Goal: Obtain resource: Obtain resource

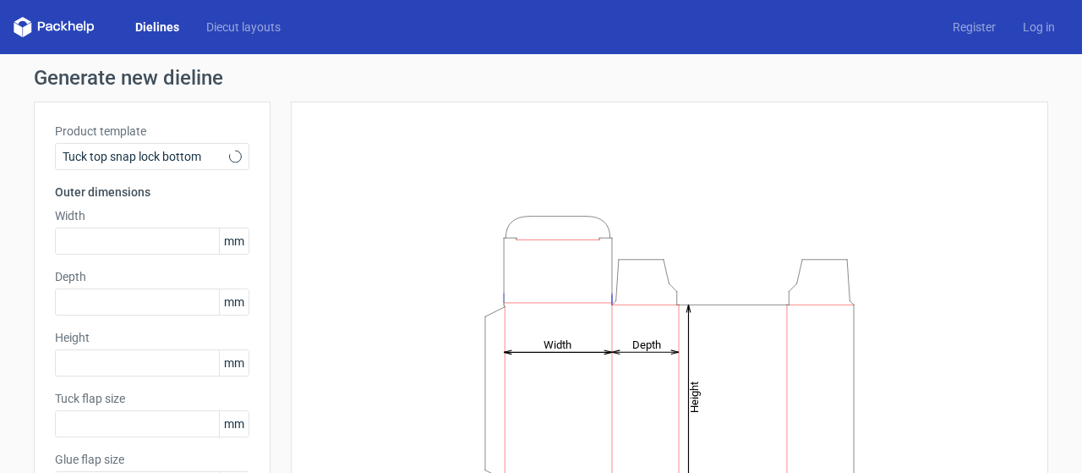
type input "15"
type input "10"
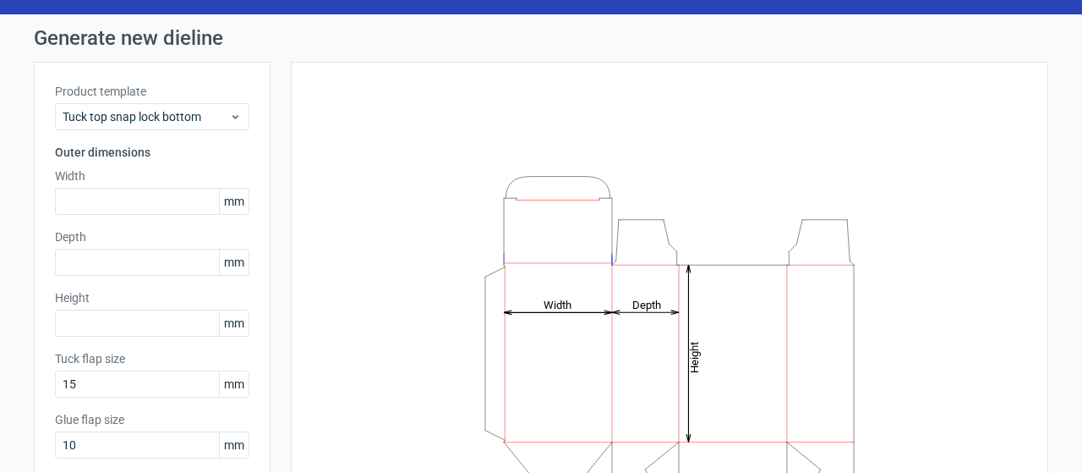
scroll to position [106, 0]
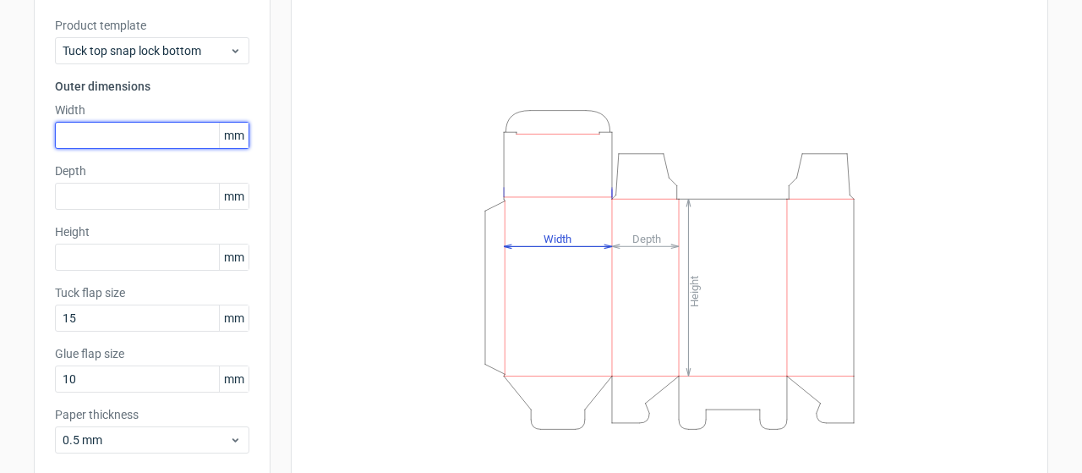
click at [108, 143] on input "text" at bounding box center [152, 135] width 194 height 27
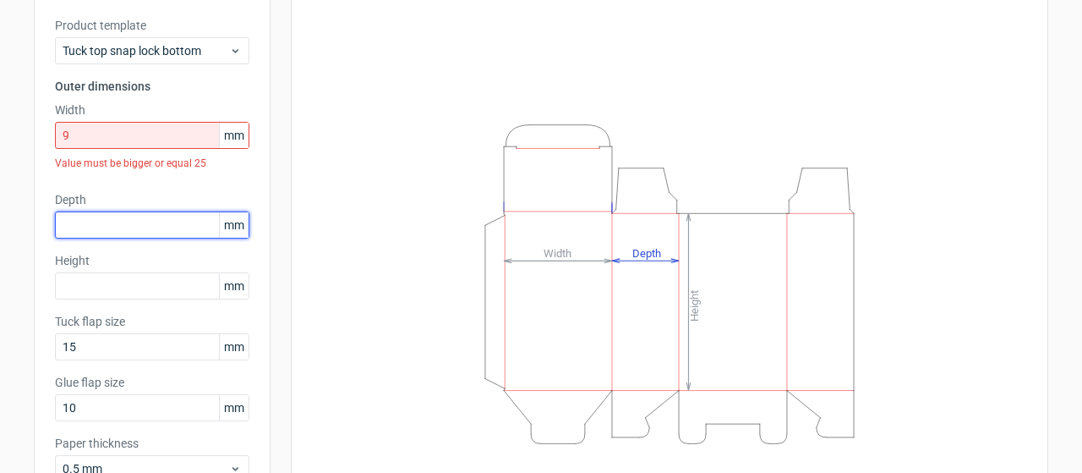
click at [113, 186] on div "Product template Tuck top snap lock bottom Outer dimensions Width 9 mm Value mu…" at bounding box center [152, 256] width 237 height 521
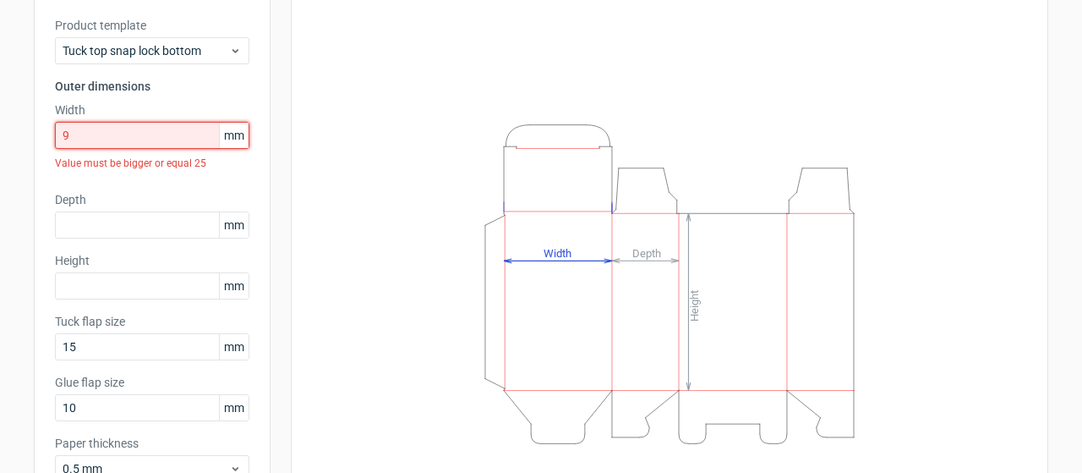
click at [105, 133] on input "9" at bounding box center [152, 135] width 194 height 27
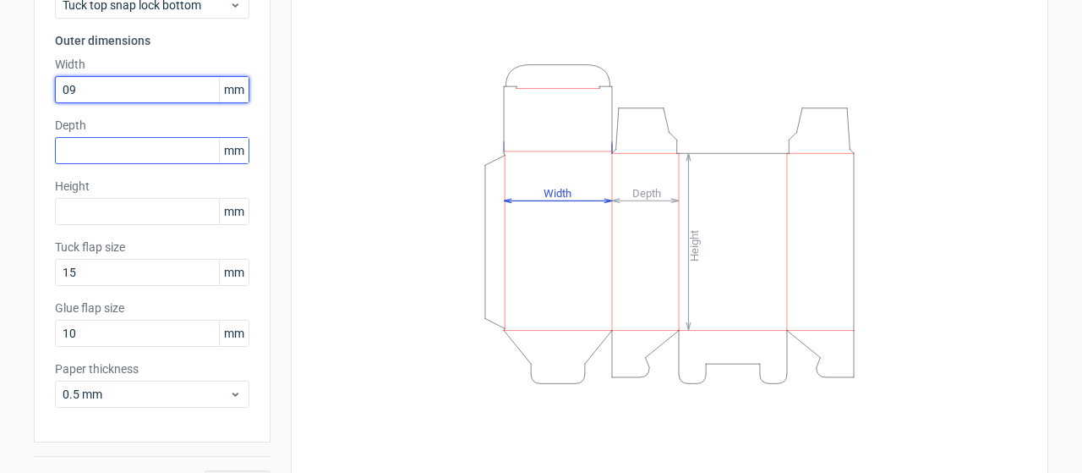
scroll to position [152, 0]
type input "09"
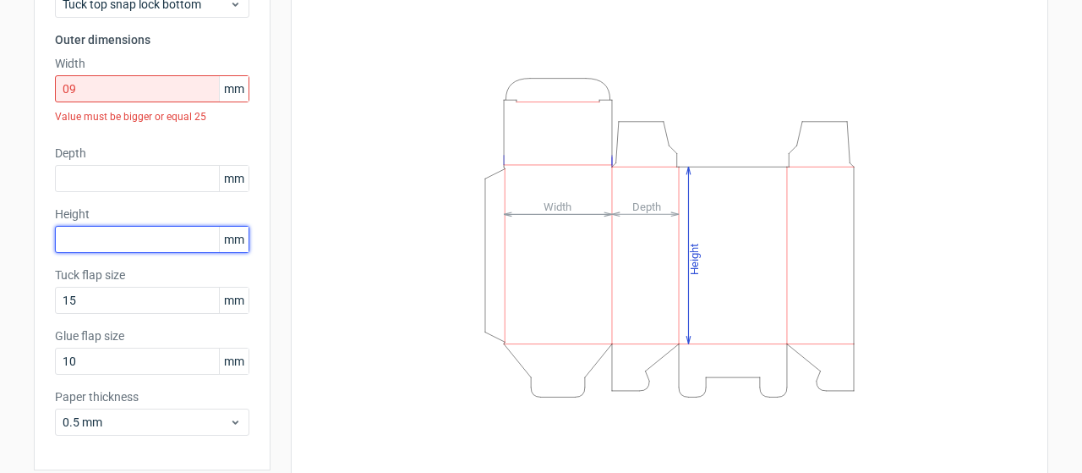
click at [110, 205] on div "Height mm" at bounding box center [152, 228] width 194 height 47
type input "19"
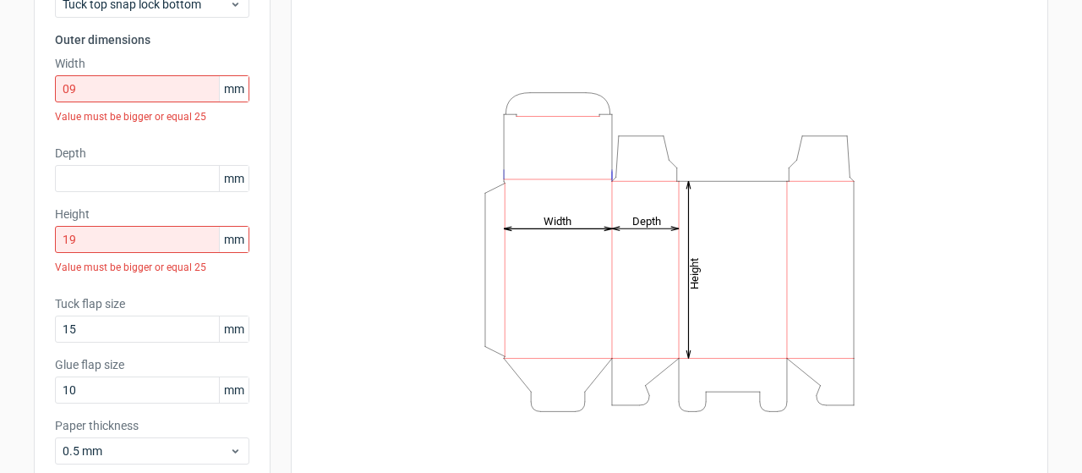
click at [226, 248] on span "mm" at bounding box center [234, 239] width 30 height 25
click at [222, 92] on span "mm" at bounding box center [234, 88] width 30 height 25
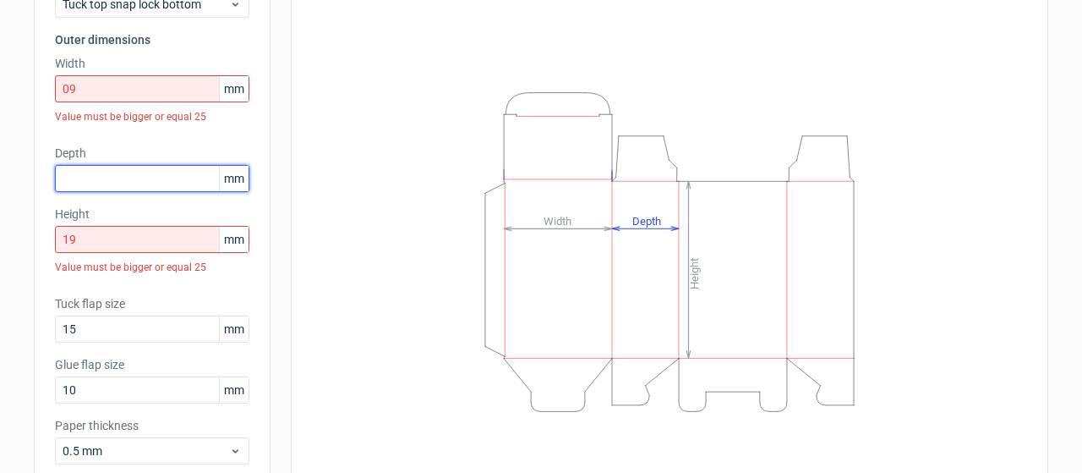
click at [109, 179] on input "text" at bounding box center [152, 178] width 194 height 27
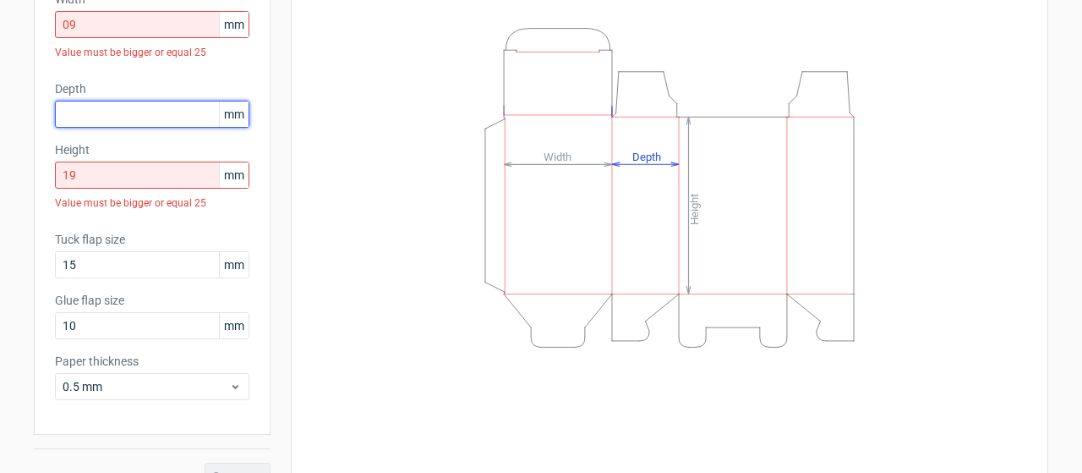
scroll to position [245, 0]
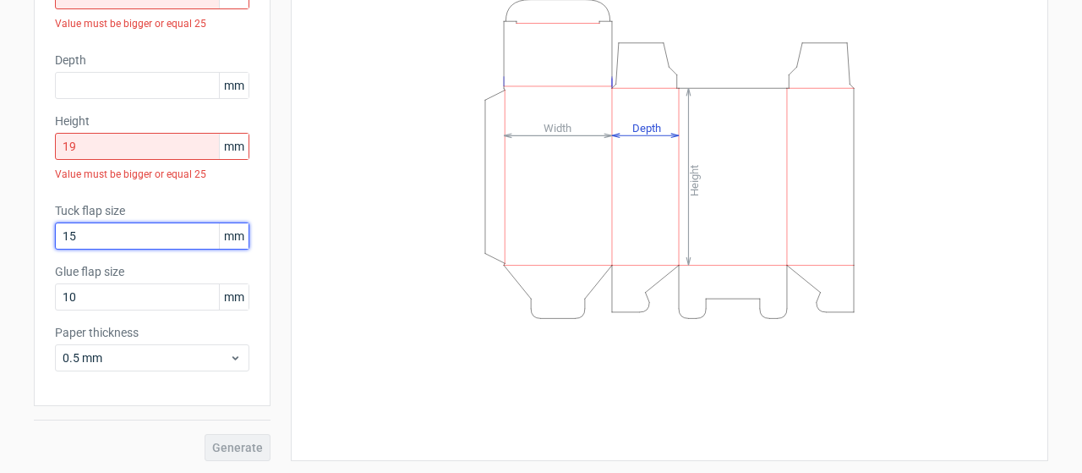
click at [206, 237] on input "15" at bounding box center [152, 235] width 194 height 27
click at [232, 238] on span "mm" at bounding box center [234, 235] width 30 height 25
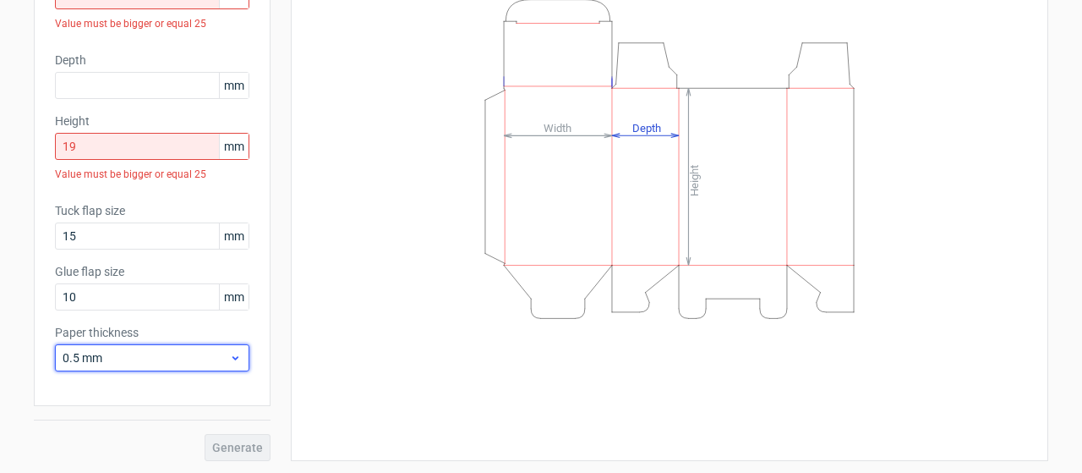
click at [200, 364] on span "0.5 mm" at bounding box center [146, 357] width 167 height 17
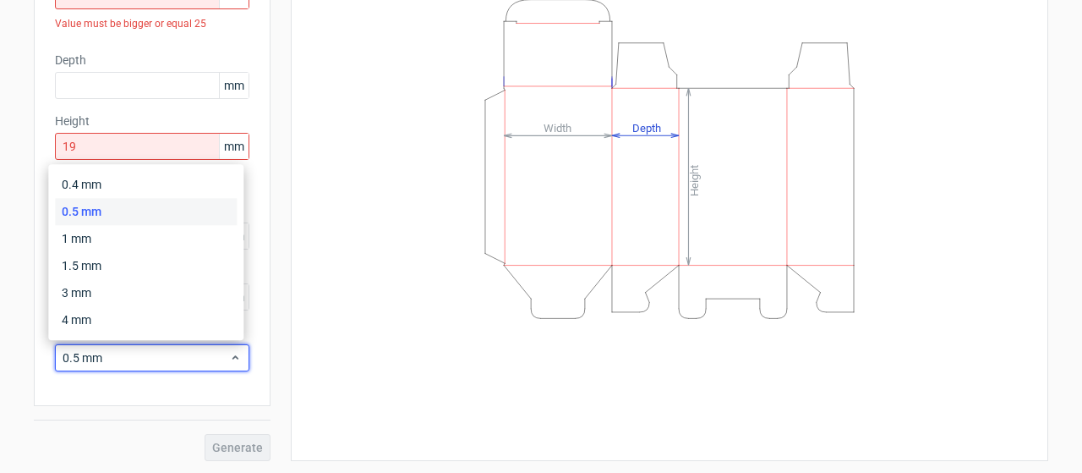
click at [339, 298] on div "Height Depth Width" at bounding box center [669, 158] width 715 height 562
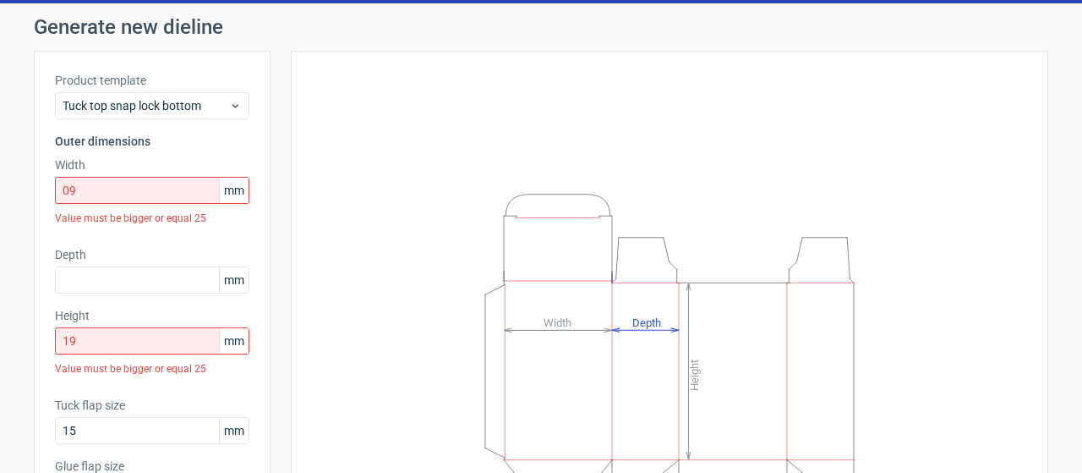
scroll to position [0, 0]
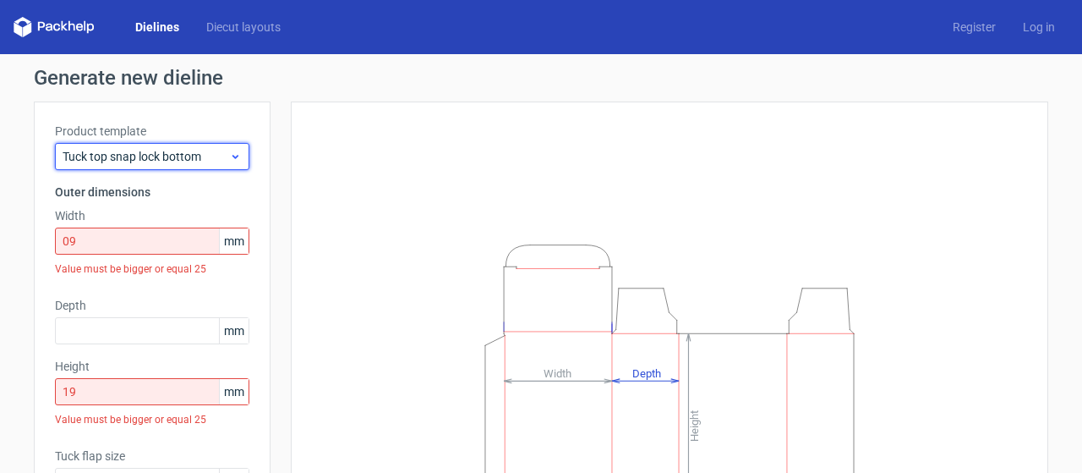
click at [151, 149] on span "Tuck top snap lock bottom" at bounding box center [146, 156] width 167 height 17
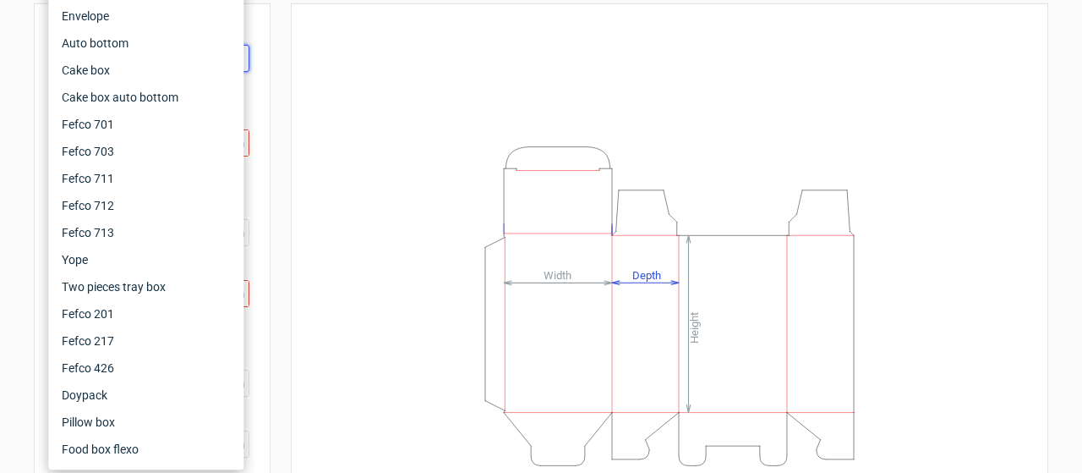
scroll to position [126, 0]
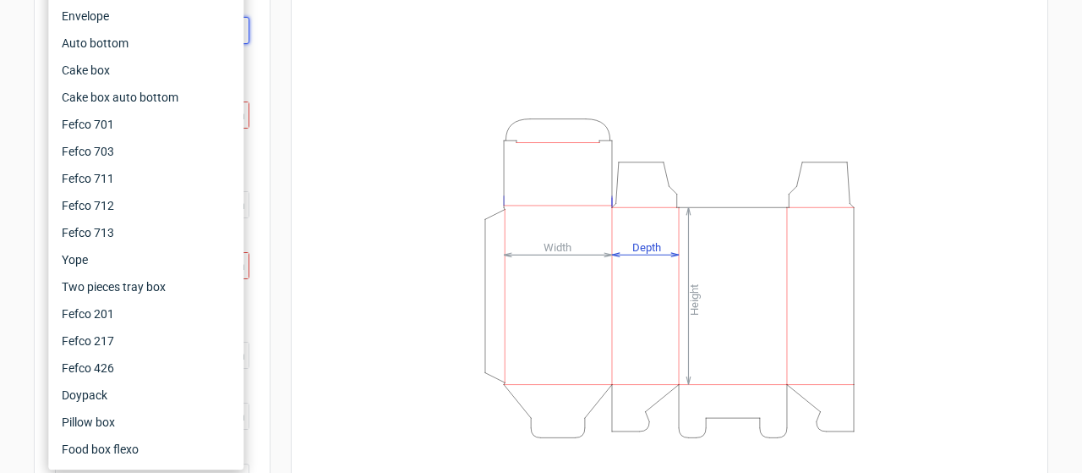
click at [294, 283] on div "Height Depth Width" at bounding box center [670, 277] width 758 height 605
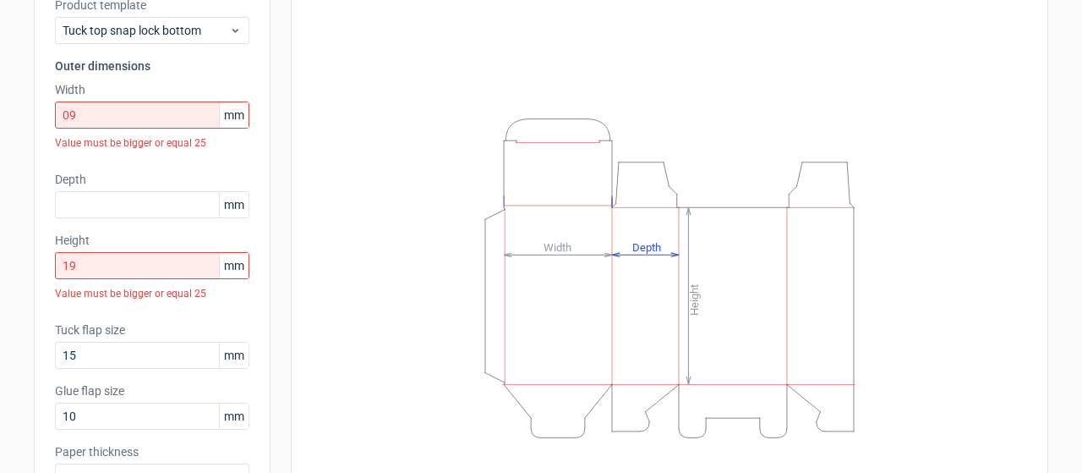
scroll to position [90, 0]
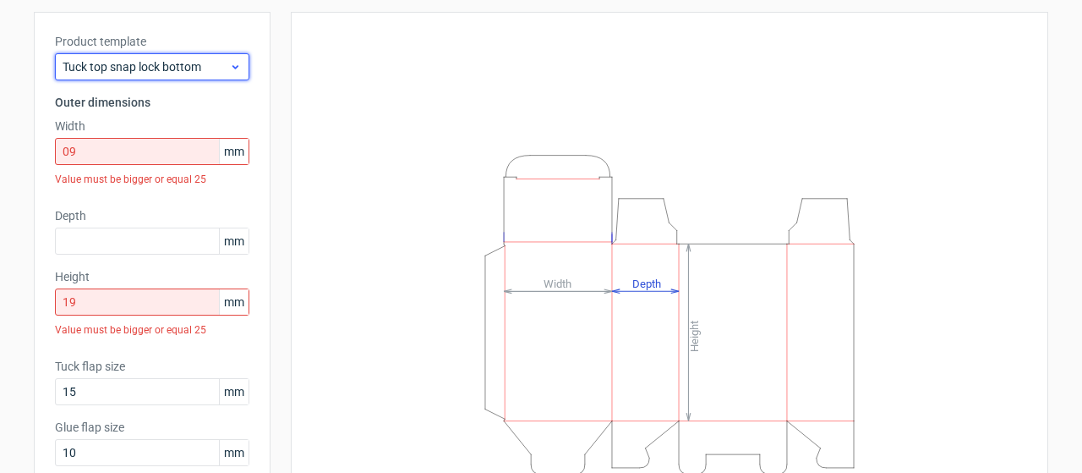
click at [229, 69] on icon at bounding box center [235, 67] width 13 height 14
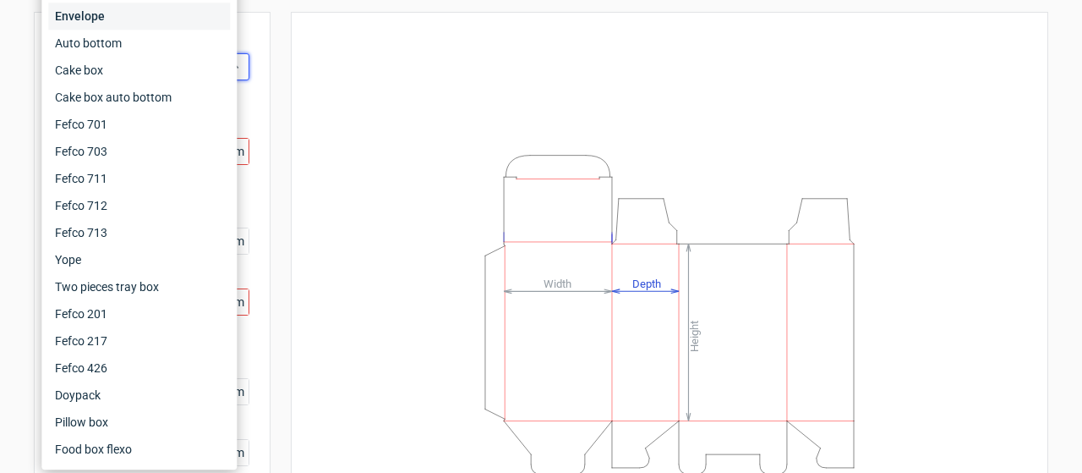
click at [145, 3] on div "Envelope" at bounding box center [139, 16] width 182 height 27
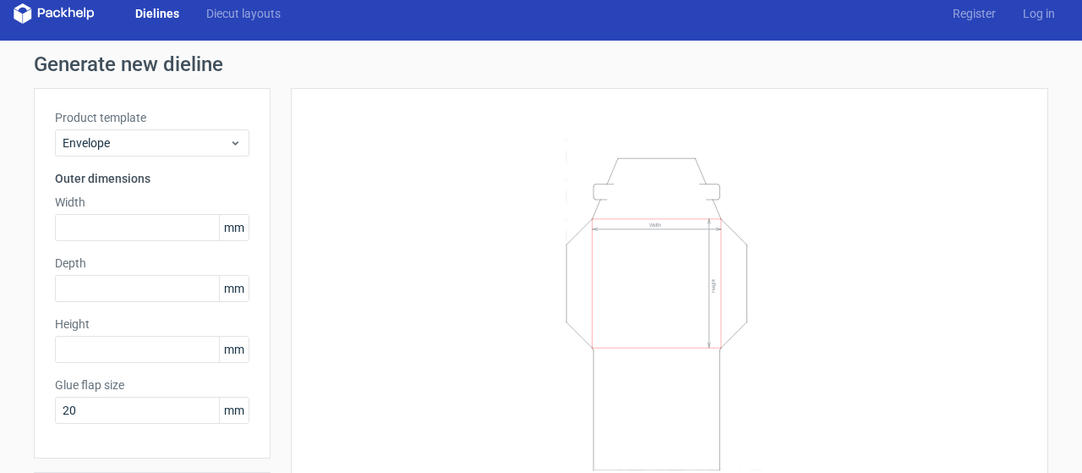
scroll to position [12, 0]
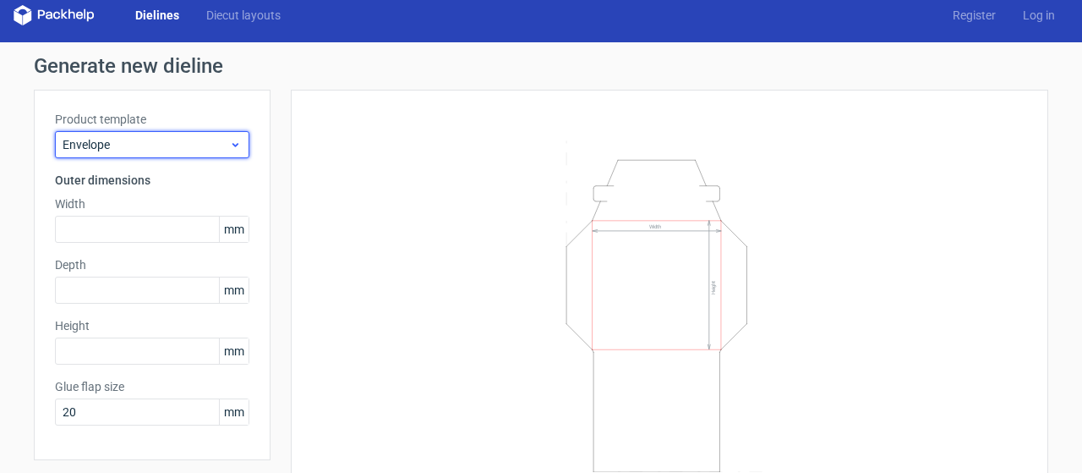
click at [184, 134] on div "Envelope" at bounding box center [152, 144] width 194 height 27
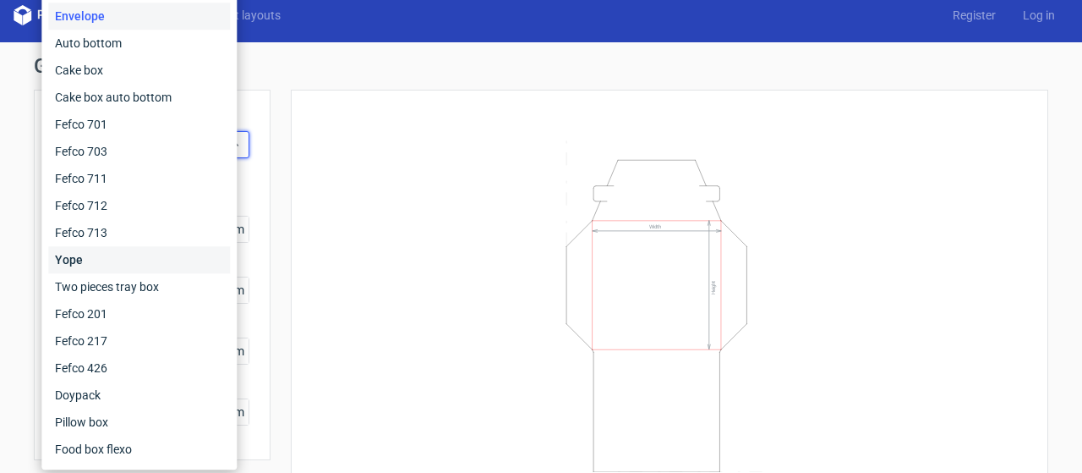
click at [159, 259] on div "Yope" at bounding box center [139, 259] width 182 height 27
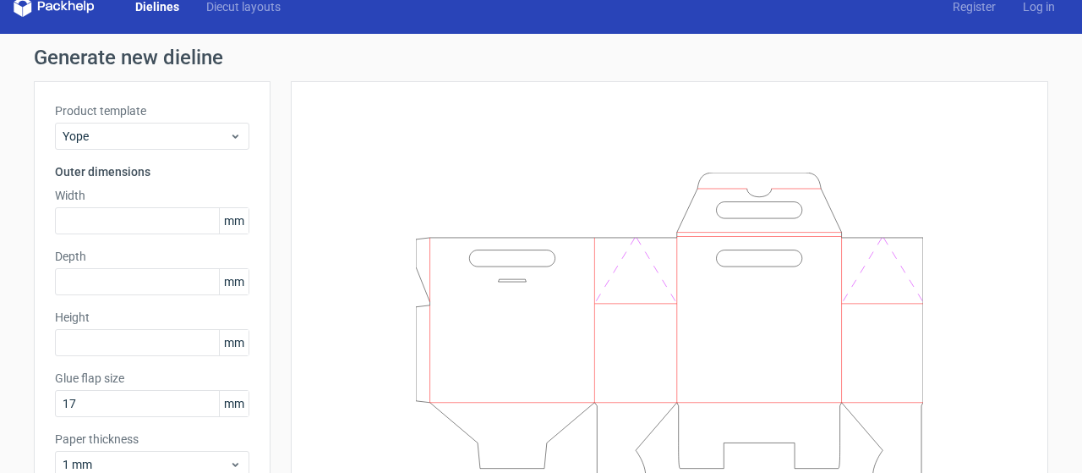
scroll to position [17, 0]
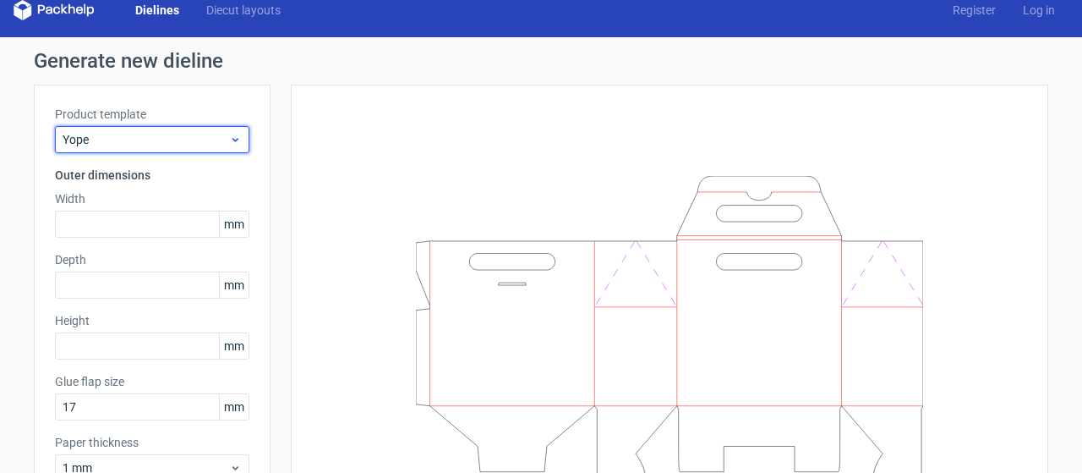
click at [166, 140] on span "Yope" at bounding box center [146, 139] width 167 height 17
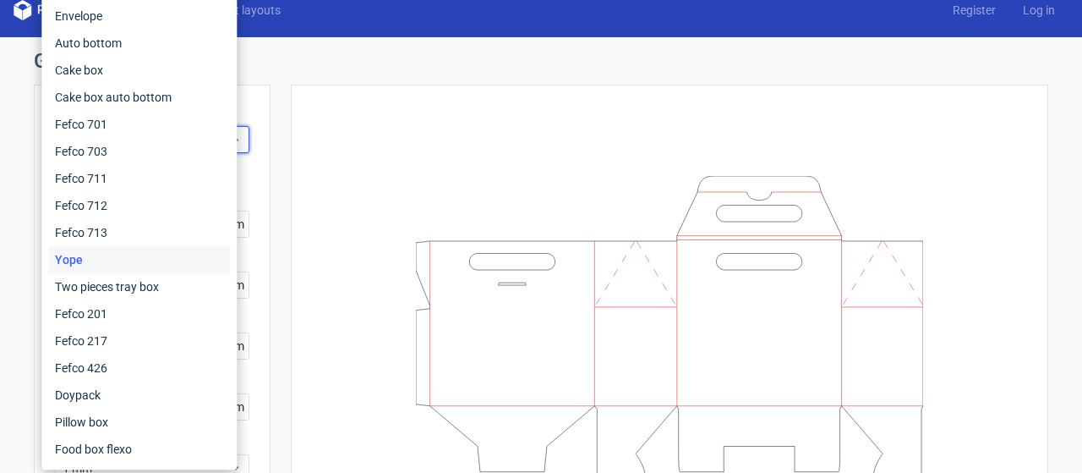
scroll to position [127, 0]
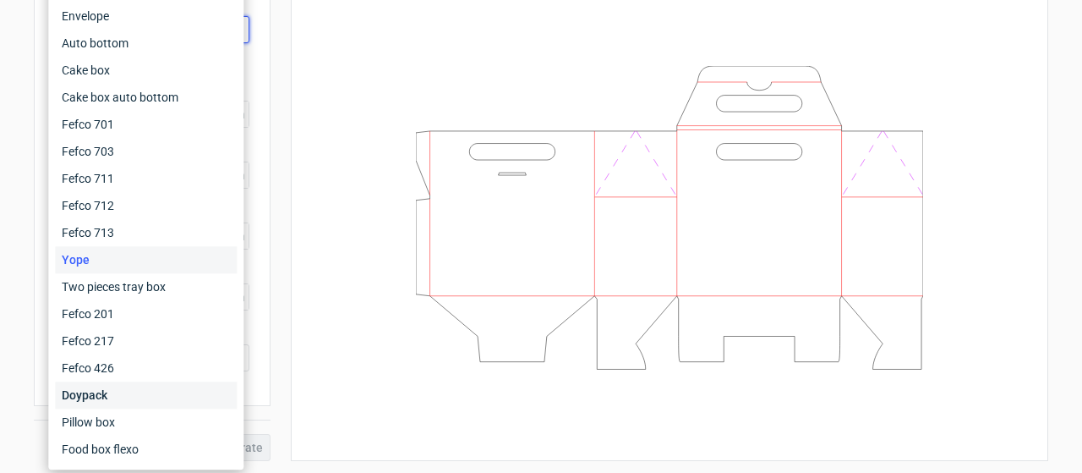
click at [122, 402] on div "Doypack" at bounding box center [146, 394] width 182 height 27
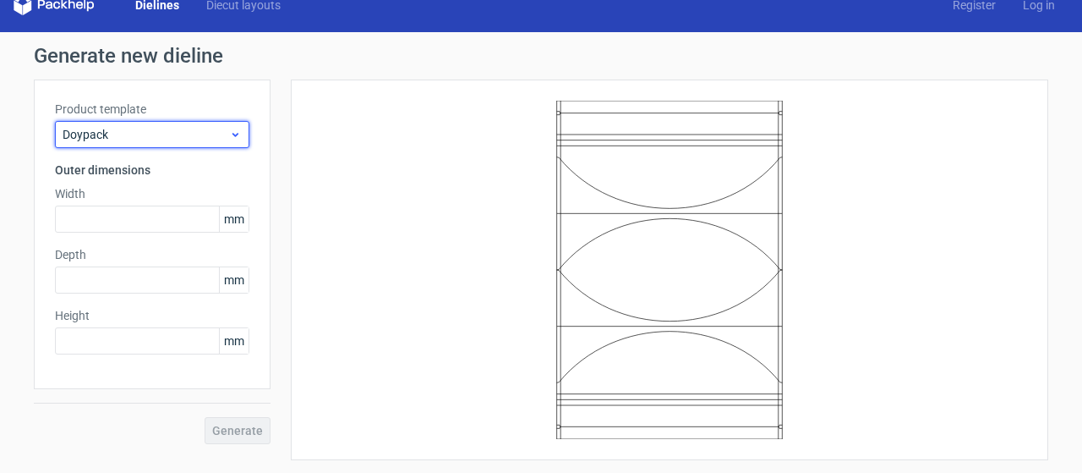
click at [128, 141] on span "Doypack" at bounding box center [146, 134] width 167 height 17
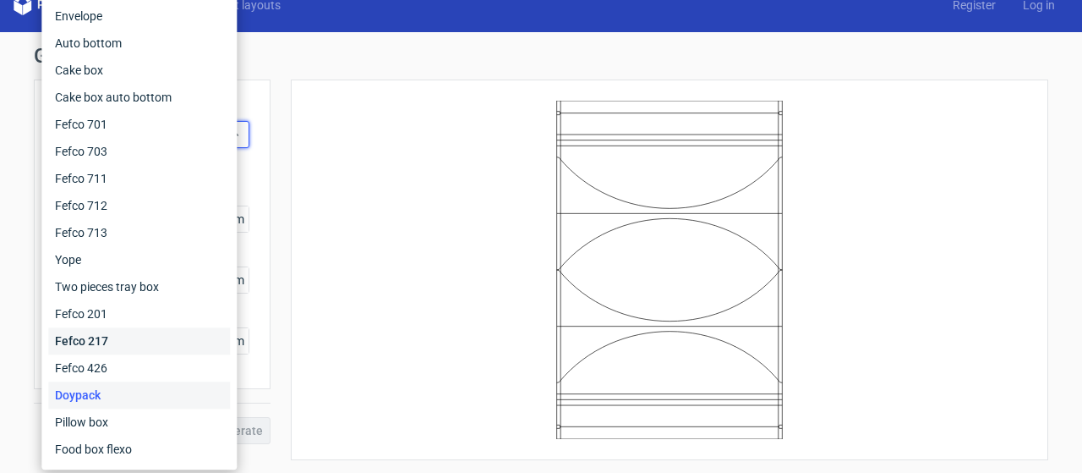
click at [101, 352] on div "Fefco 217" at bounding box center [139, 340] width 182 height 27
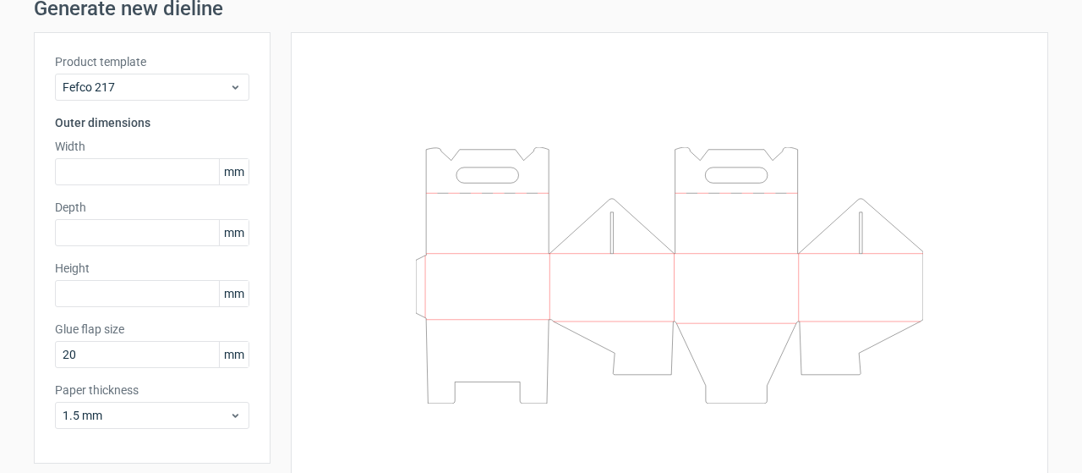
scroll to position [72, 0]
